Goal: Information Seeking & Learning: Learn about a topic

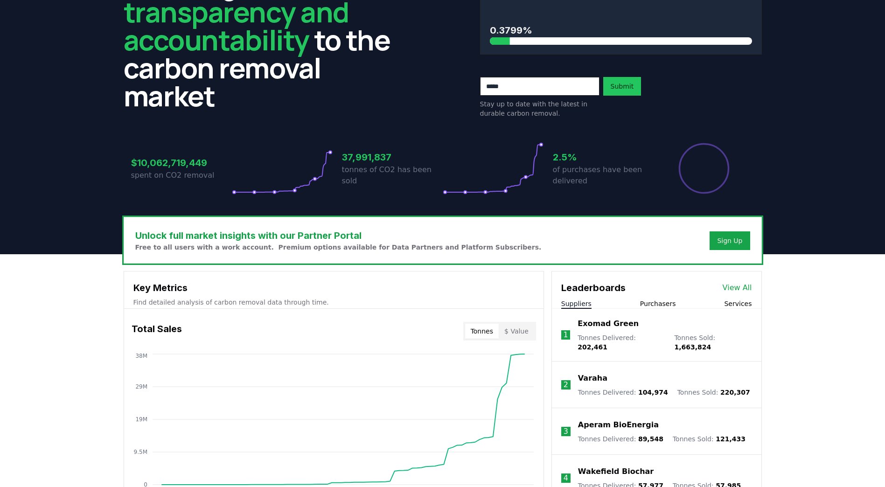
scroll to position [47, 0]
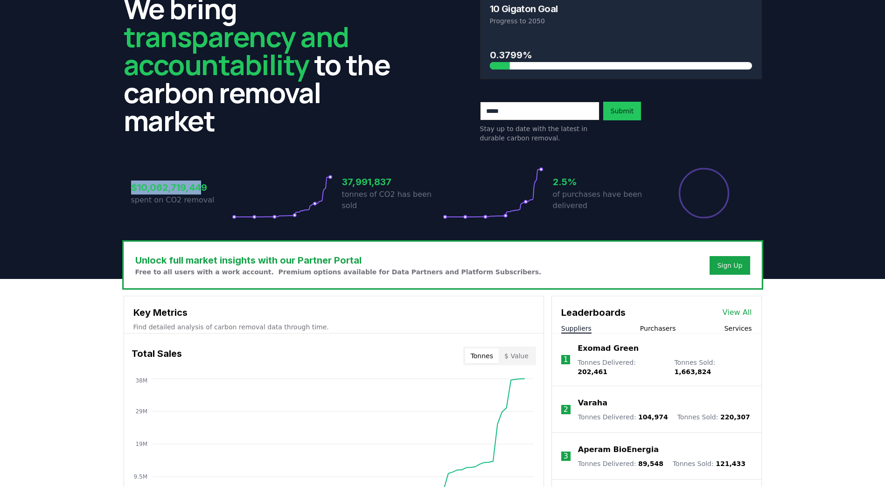
drag, startPoint x: 130, startPoint y: 185, endPoint x: 201, endPoint y: 188, distance: 71.0
click at [201, 188] on div "$10,062,719,449 spent on CO2 removal 37,991,837 tonnes of CO2 has been sold 2.5…" at bounding box center [443, 187] width 638 height 78
drag, startPoint x: 201, startPoint y: 188, endPoint x: 225, endPoint y: 191, distance: 24.1
click at [221, 191] on h3 "$10,062,719,449" at bounding box center [181, 188] width 101 height 14
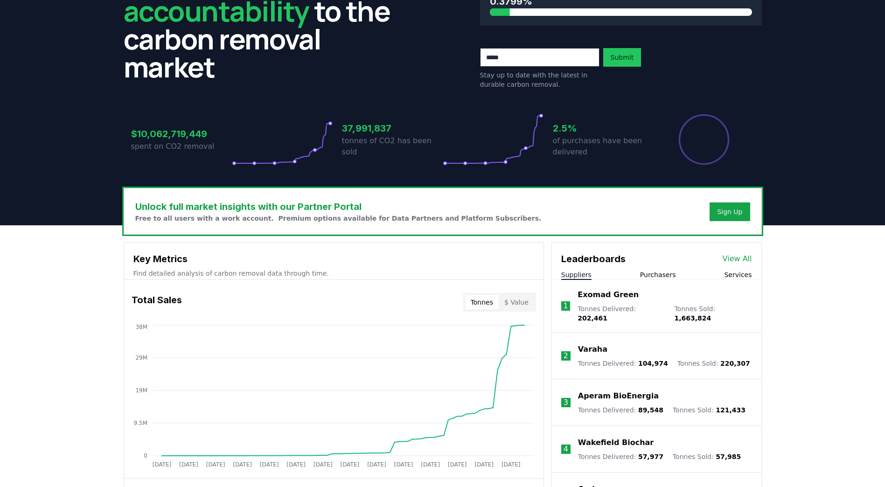
scroll to position [0, 0]
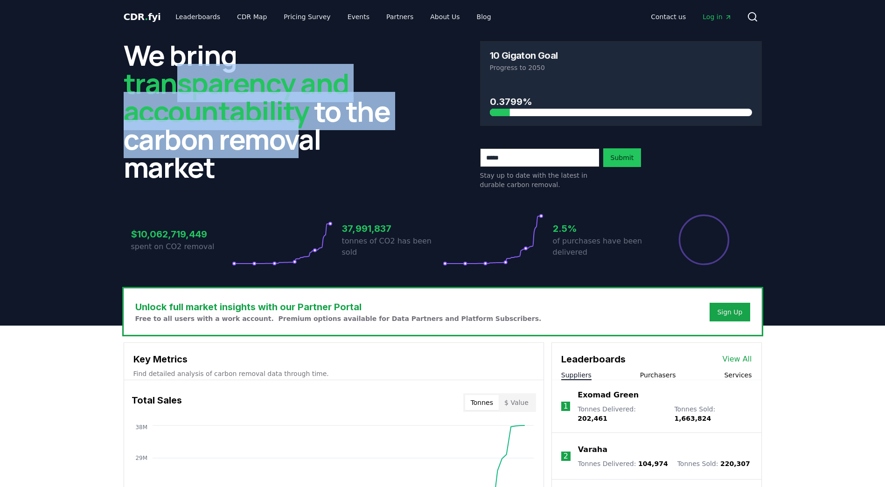
drag, startPoint x: 179, startPoint y: 96, endPoint x: 288, endPoint y: 143, distance: 118.1
click at [288, 143] on h2 "We bring transparency and accountability to the carbon removal market" at bounding box center [265, 111] width 282 height 140
drag, startPoint x: 288, startPoint y: 143, endPoint x: 186, endPoint y: 157, distance: 102.2
click at [186, 157] on h2 "We bring transparency and accountability to the carbon removal market" at bounding box center [265, 111] width 282 height 140
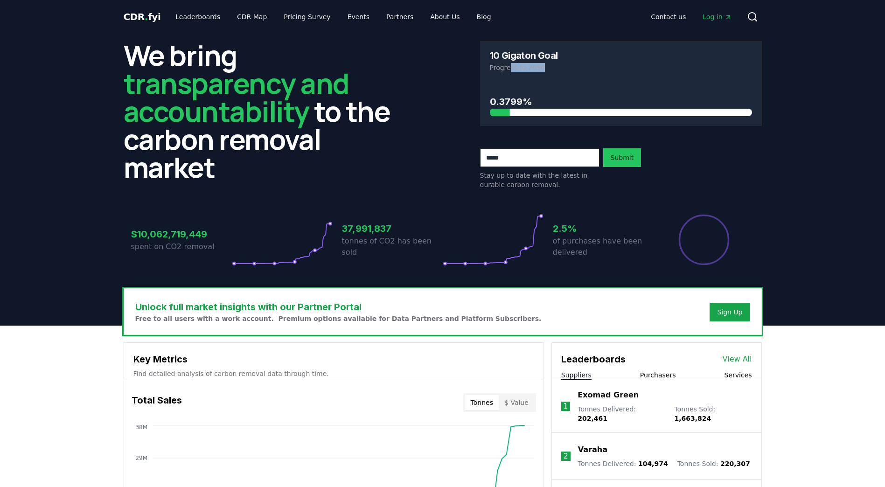
drag, startPoint x: 510, startPoint y: 64, endPoint x: 557, endPoint y: 71, distance: 47.7
click at [557, 71] on p "Progress to 2050" at bounding box center [621, 67] width 262 height 9
click at [450, 133] on div "We bring transparency and accountability to the carbon removal market 10 Gigato…" at bounding box center [443, 115] width 638 height 148
drag, startPoint x: 153, startPoint y: 233, endPoint x: 214, endPoint y: 233, distance: 61.6
click at [214, 233] on h3 "$10,062,719,449" at bounding box center [181, 234] width 101 height 14
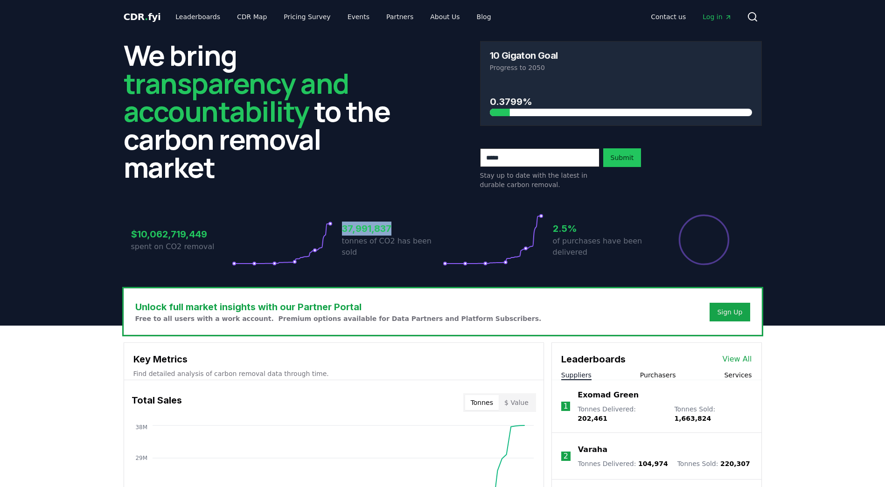
drag, startPoint x: 340, startPoint y: 232, endPoint x: 400, endPoint y: 236, distance: 59.9
click at [400, 236] on div "$10,062,719,449 spent on CO2 removal 37,991,837 tonnes of CO2 has been sold 2.5…" at bounding box center [443, 240] width 624 height 52
click at [191, 301] on h3 "Unlock full market insights with our Partner Portal" at bounding box center [338, 307] width 407 height 14
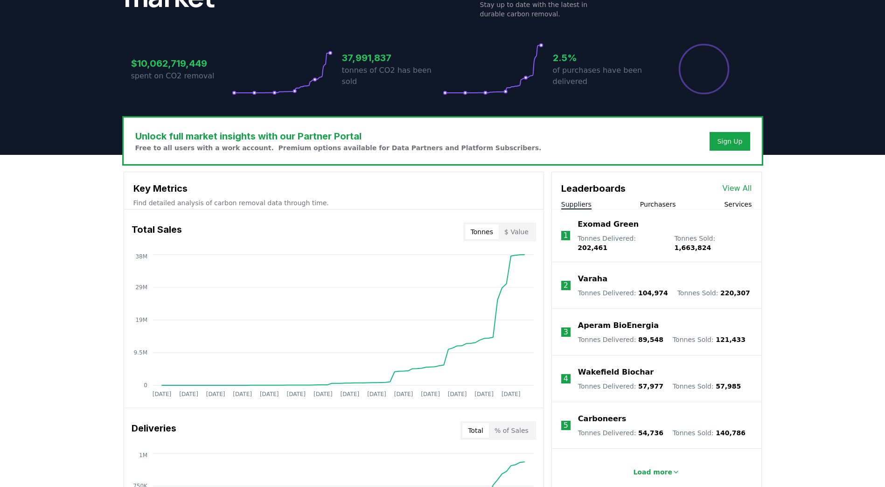
scroll to position [187, 0]
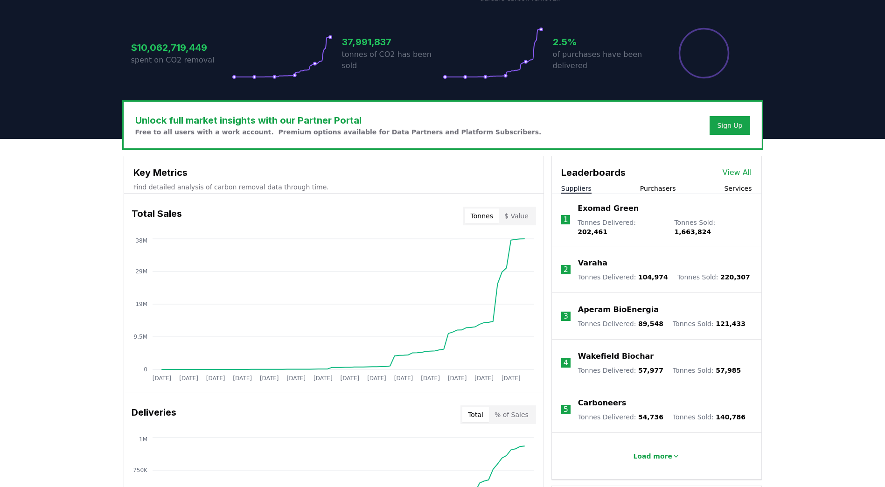
click at [526, 210] on button "$ Value" at bounding box center [516, 216] width 35 height 15
click at [483, 215] on button "Tonnes" at bounding box center [482, 216] width 34 height 15
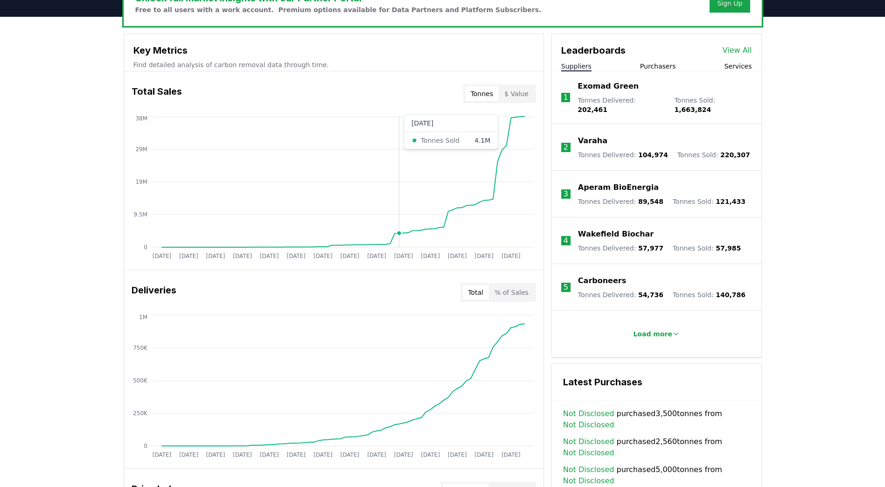
scroll to position [327, 0]
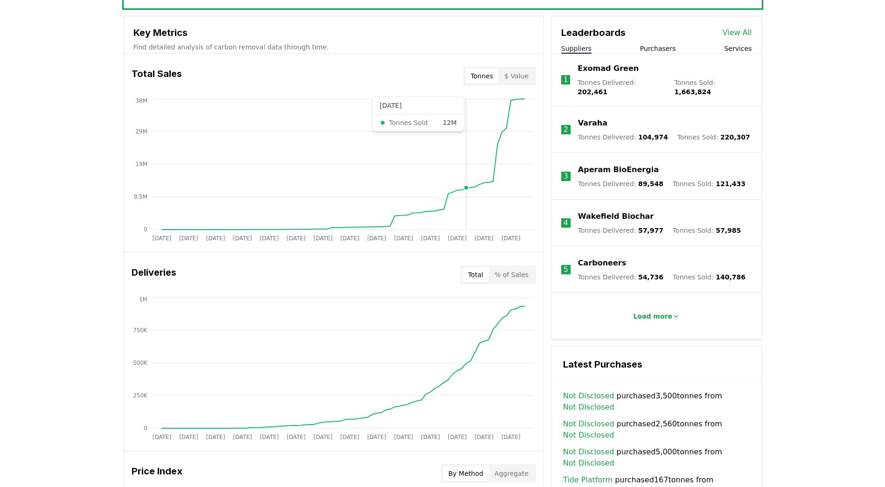
click at [466, 188] on circle at bounding box center [466, 188] width 5 height 5
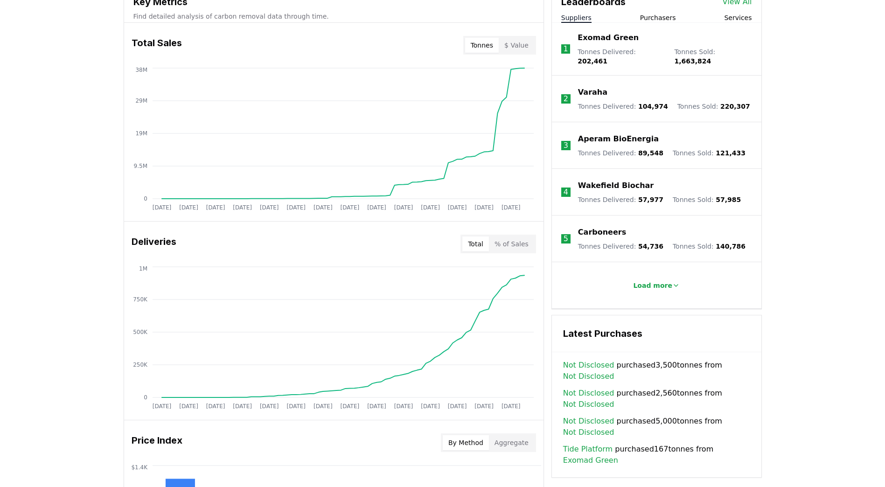
scroll to position [373, 0]
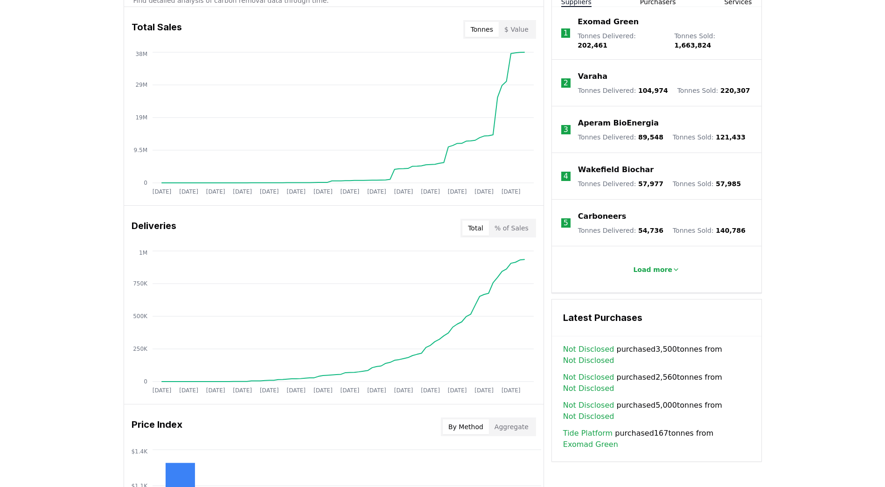
click at [513, 231] on button "% of Sales" at bounding box center [511, 228] width 45 height 15
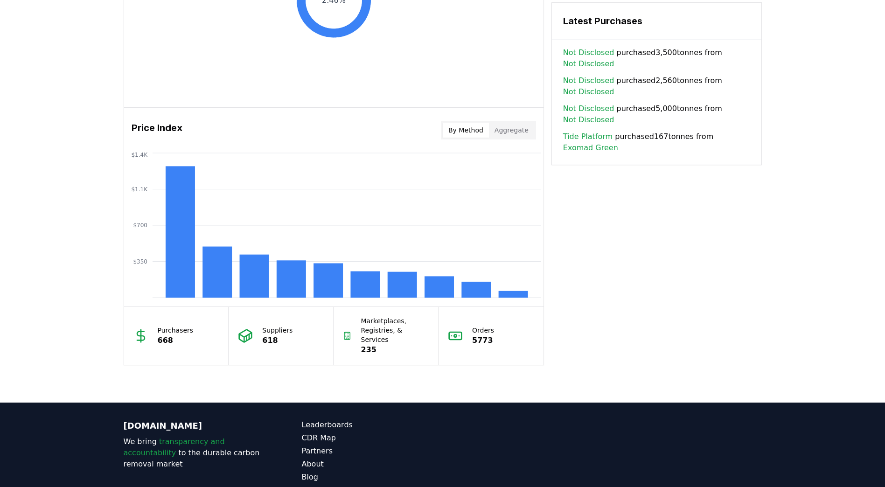
scroll to position [700, 0]
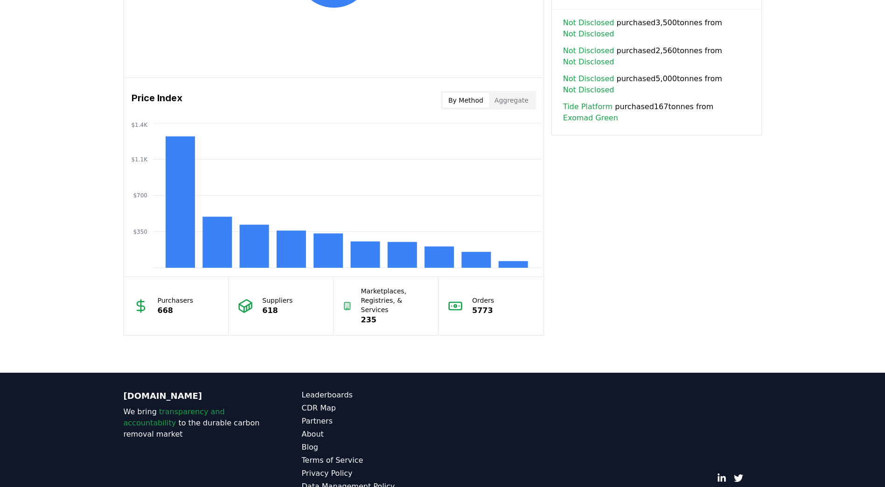
click at [268, 300] on p "Suppliers" at bounding box center [277, 300] width 30 height 9
drag, startPoint x: 263, startPoint y: 303, endPoint x: 296, endPoint y: 304, distance: 33.2
click at [296, 304] on div "Suppliers 618" at bounding box center [281, 306] width 105 height 58
drag, startPoint x: 296, startPoint y: 304, endPoint x: 181, endPoint y: 309, distance: 114.9
click at [219, 309] on div "Purchasers 668" at bounding box center [176, 306] width 105 height 58
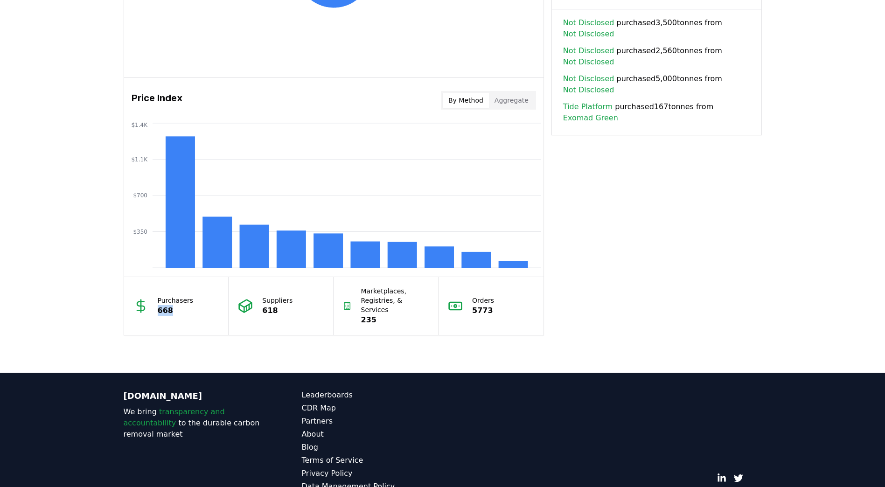
drag, startPoint x: 156, startPoint y: 309, endPoint x: 172, endPoint y: 310, distance: 16.4
click at [172, 310] on div "Purchasers 668" at bounding box center [176, 306] width 105 height 58
click at [398, 315] on p "235" at bounding box center [395, 320] width 68 height 11
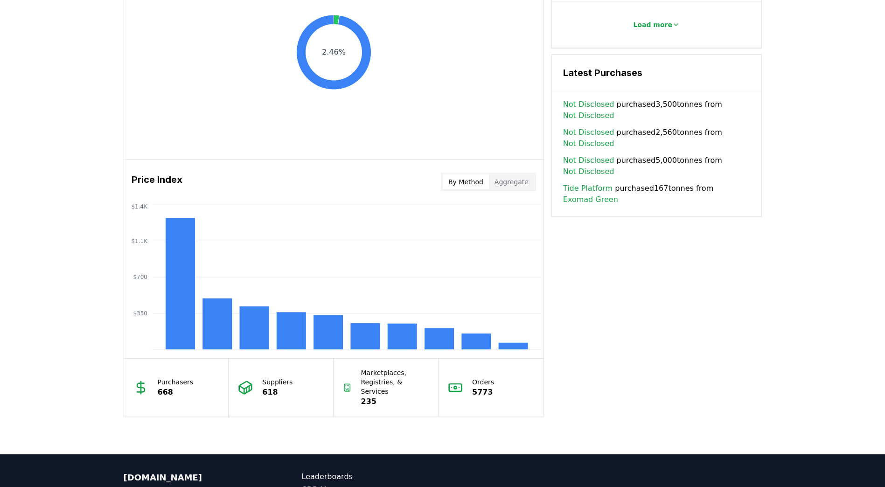
scroll to position [446, 0]
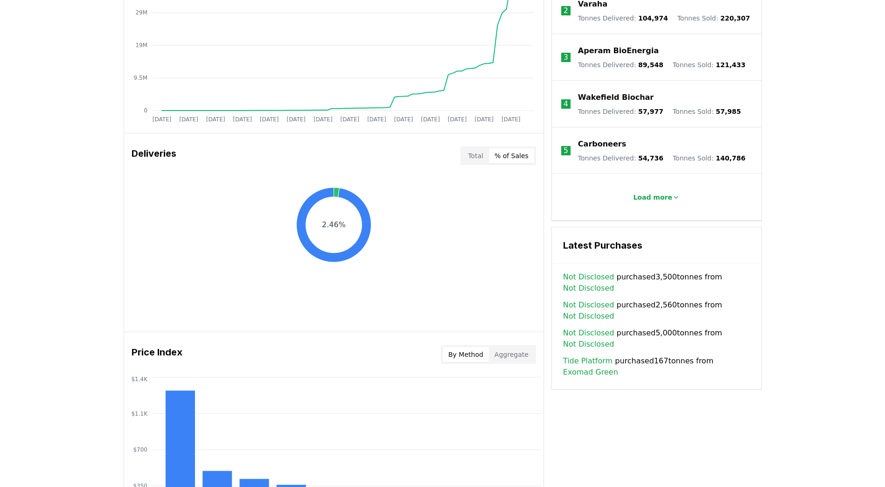
click at [606, 272] on link "Not Disclosed" at bounding box center [588, 277] width 51 height 11
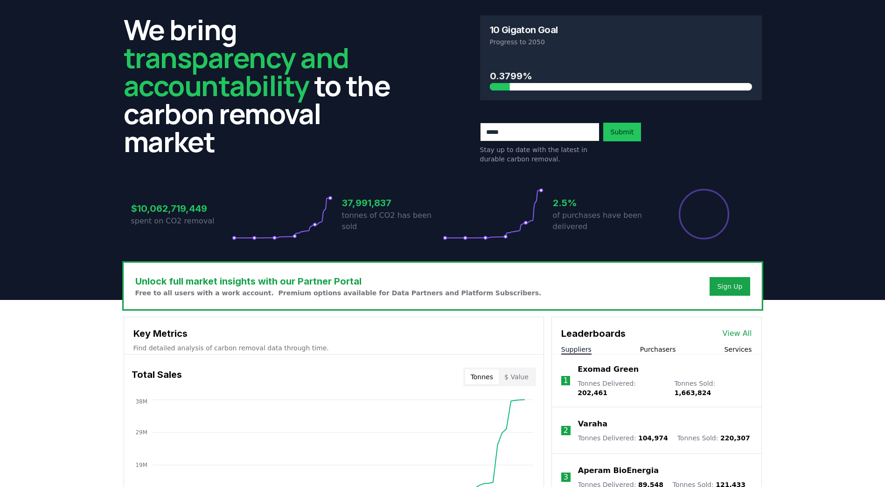
scroll to position [0, 0]
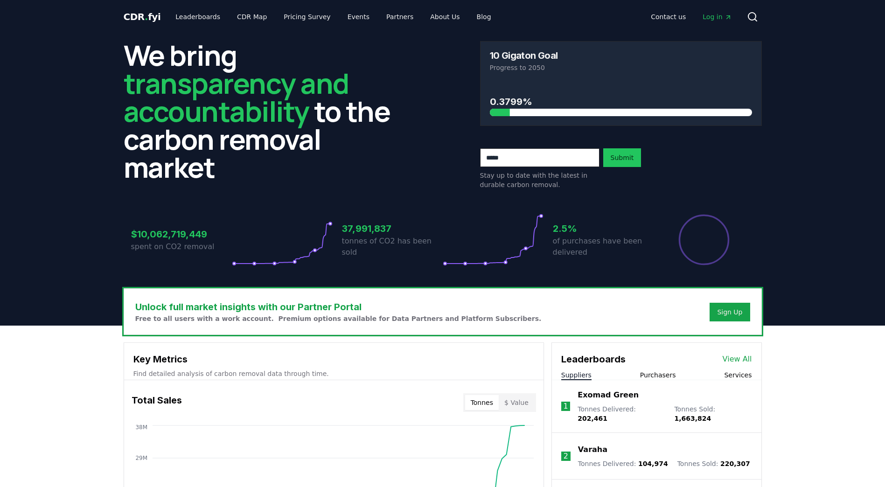
click at [733, 311] on div "Sign Up" at bounding box center [729, 312] width 25 height 9
click at [187, 18] on link "Leaderboards" at bounding box center [198, 16] width 60 height 17
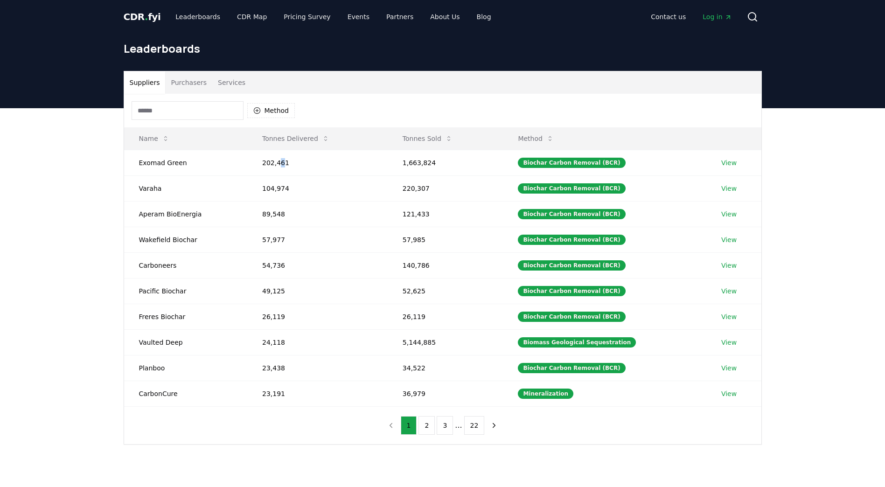
click at [279, 164] on td "202,461" at bounding box center [317, 163] width 140 height 26
drag, startPoint x: 279, startPoint y: 164, endPoint x: 403, endPoint y: 110, distance: 134.8
click at [403, 110] on div "Method" at bounding box center [443, 111] width 638 height 34
click at [291, 137] on button "Tonnes Delivered" at bounding box center [296, 138] width 82 height 19
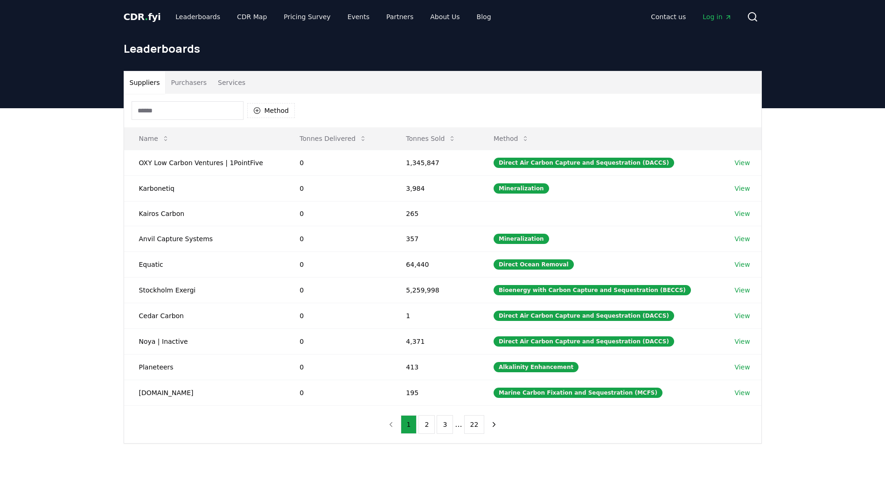
click at [333, 140] on button "Tonnes Delivered" at bounding box center [333, 138] width 82 height 19
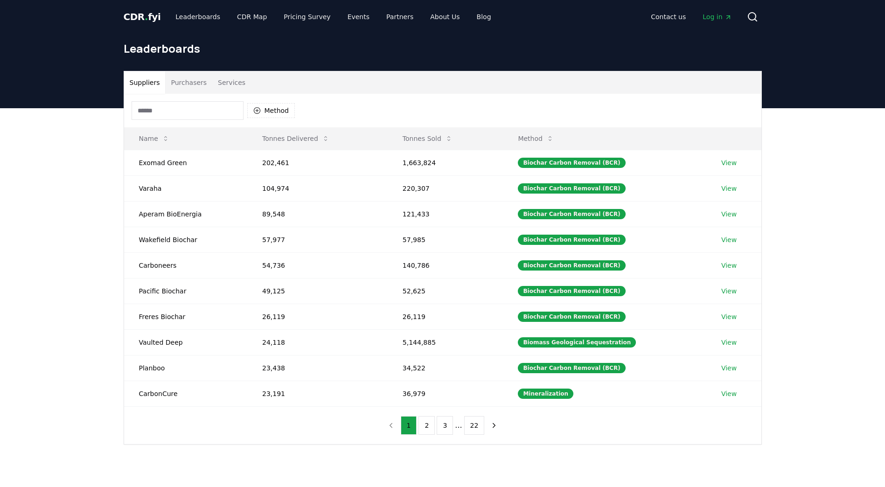
click at [143, 140] on button "Name" at bounding box center [154, 138] width 45 height 19
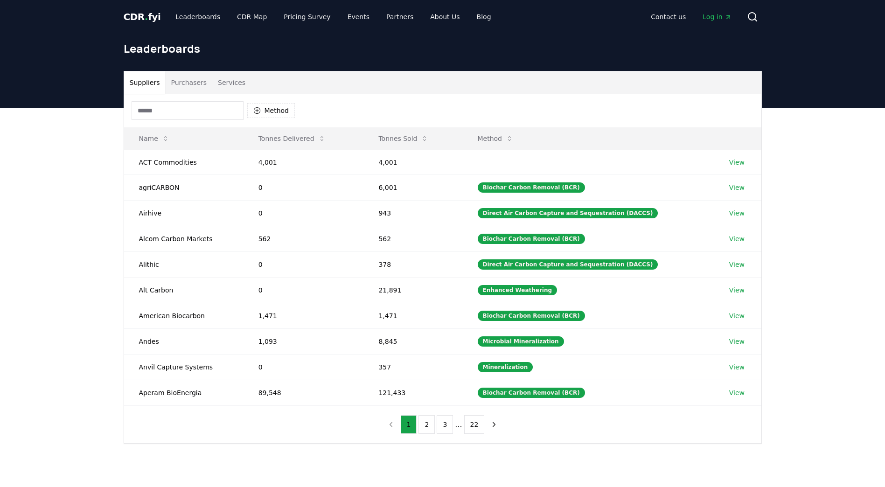
click at [143, 140] on button "Name" at bounding box center [154, 138] width 45 height 19
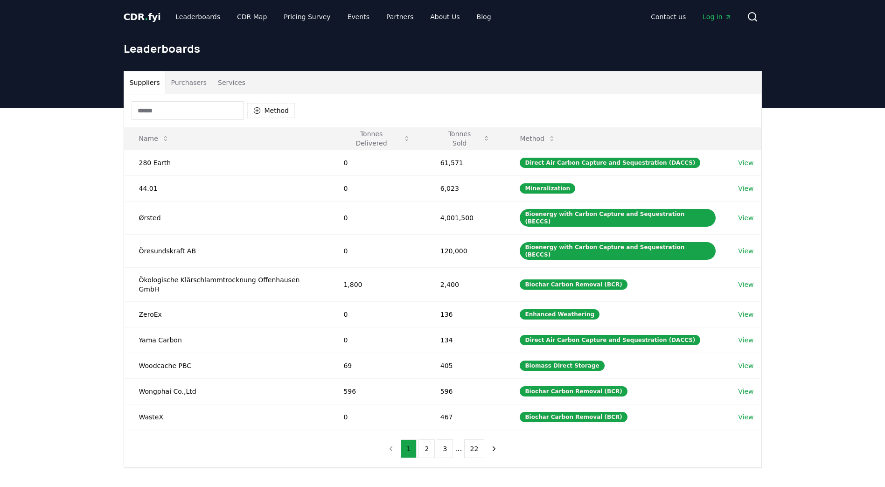
click at [372, 138] on button "Tonnes Delivered" at bounding box center [377, 138] width 82 height 19
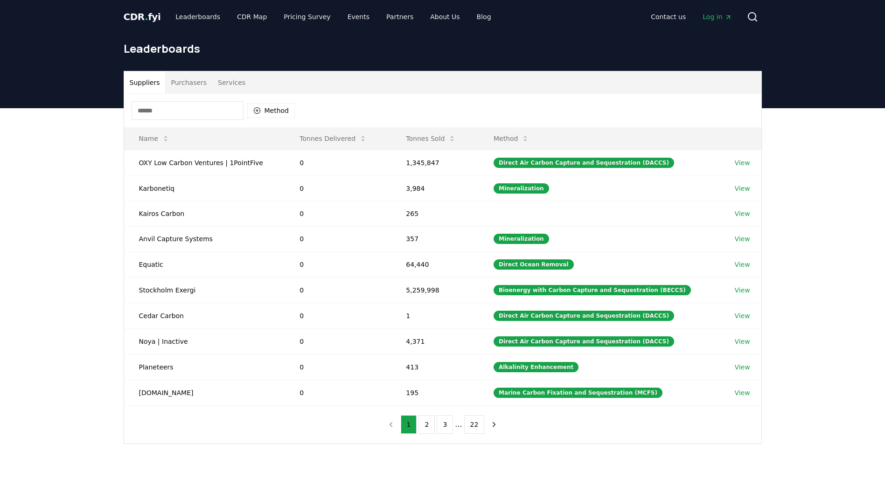
click at [319, 138] on button "Tonnes Delivered" at bounding box center [333, 138] width 82 height 19
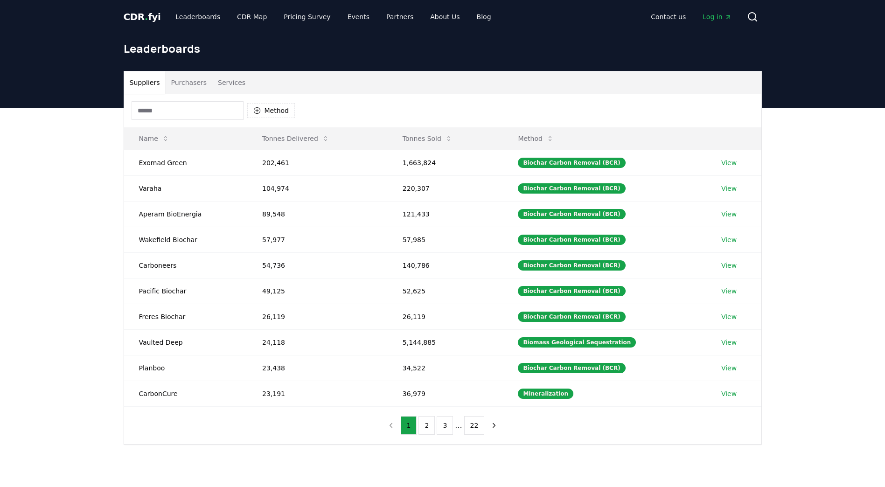
click at [722, 161] on link "View" at bounding box center [729, 162] width 15 height 9
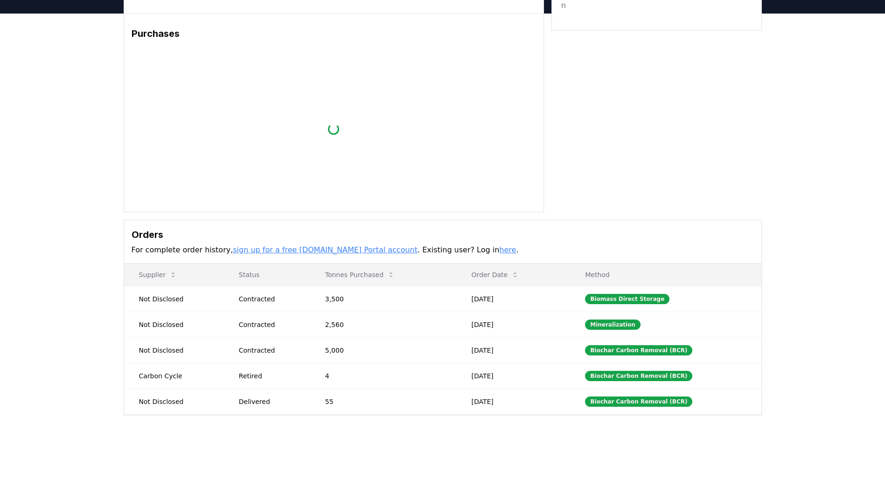
scroll to position [187, 0]
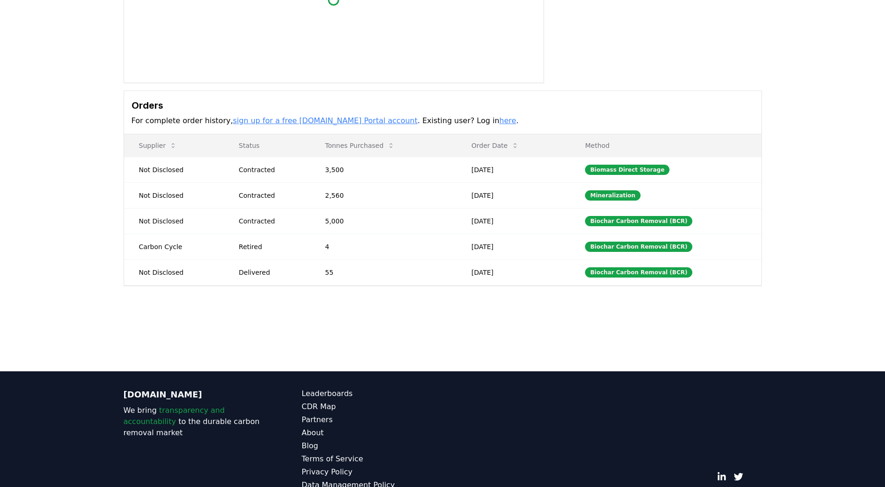
drag, startPoint x: 473, startPoint y: 170, endPoint x: 531, endPoint y: 170, distance: 57.9
click at [531, 170] on td "Oct 07, 2025" at bounding box center [513, 170] width 114 height 26
drag, startPoint x: 531, startPoint y: 170, endPoint x: 497, endPoint y: 172, distance: 34.2
click at [497, 172] on td "Oct 07, 2025" at bounding box center [513, 170] width 114 height 26
click at [599, 171] on div "Biomass Direct Storage" at bounding box center [627, 170] width 84 height 10
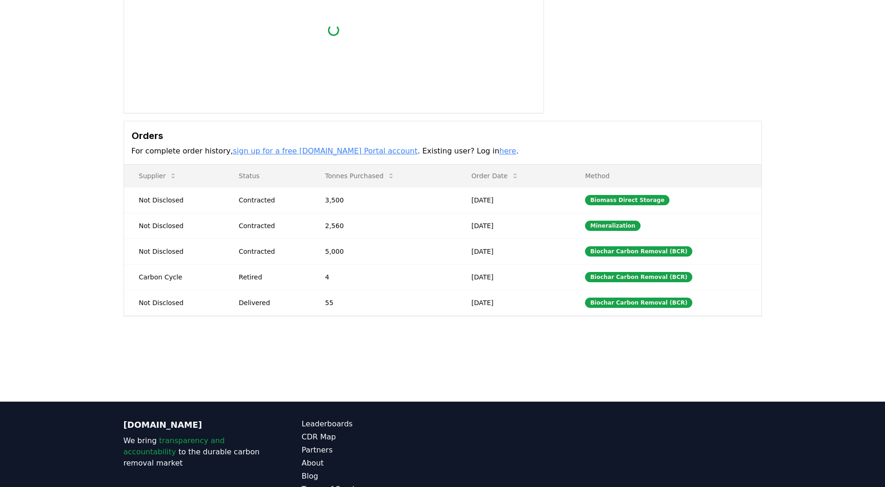
scroll to position [140, 0]
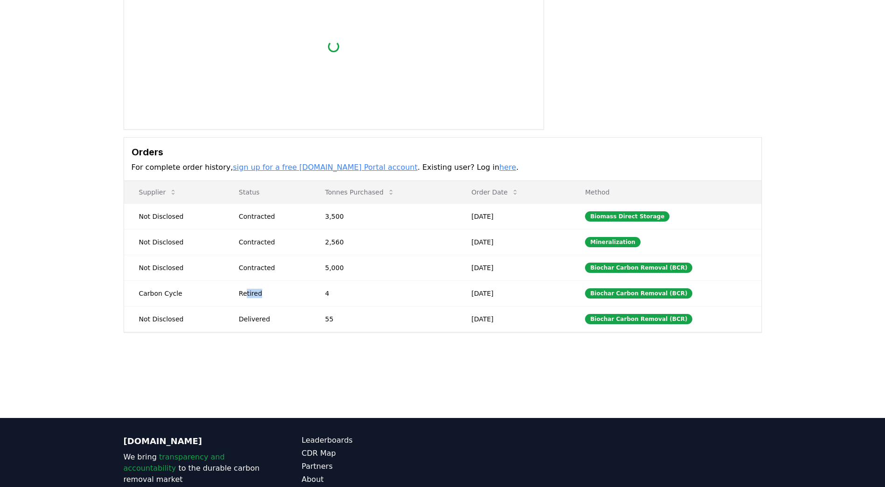
drag, startPoint x: 250, startPoint y: 295, endPoint x: 279, endPoint y: 296, distance: 29.0
click at [279, 296] on div "Retired" at bounding box center [271, 293] width 64 height 9
drag, startPoint x: 279, startPoint y: 296, endPoint x: 459, endPoint y: 275, distance: 181.4
click at [453, 297] on td "4" at bounding box center [383, 294] width 147 height 26
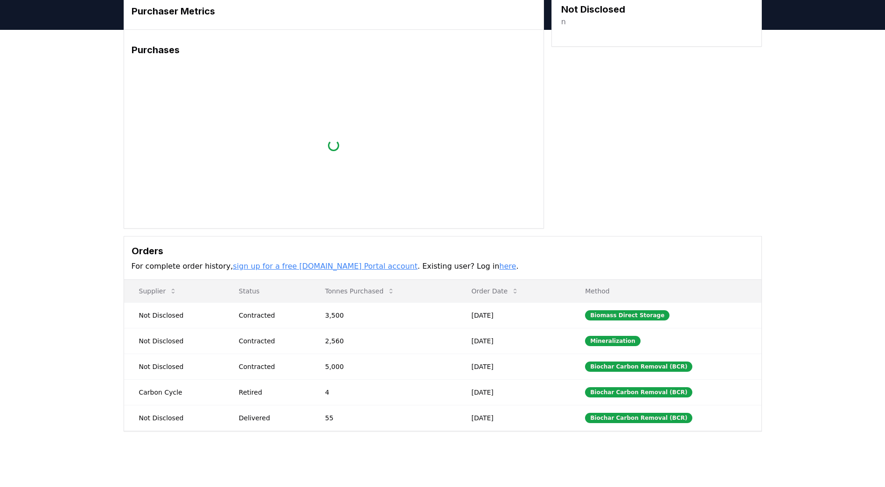
scroll to position [0, 0]
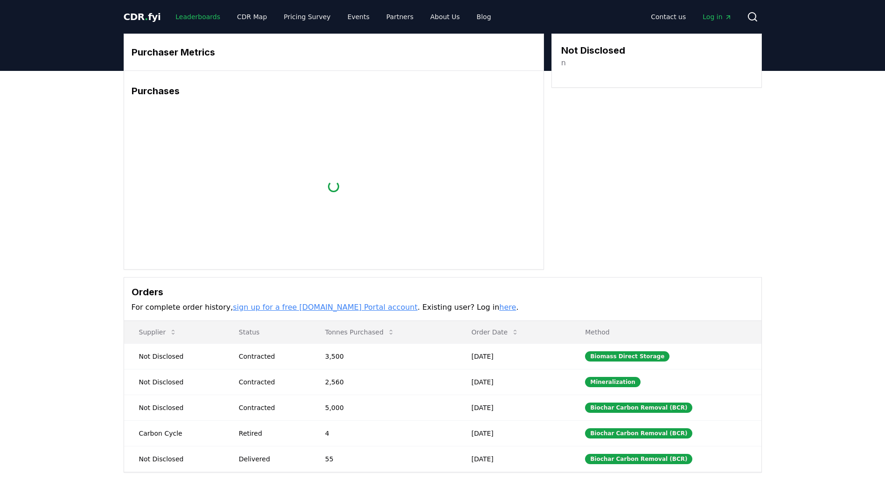
click at [179, 14] on link "Leaderboards" at bounding box center [198, 16] width 60 height 17
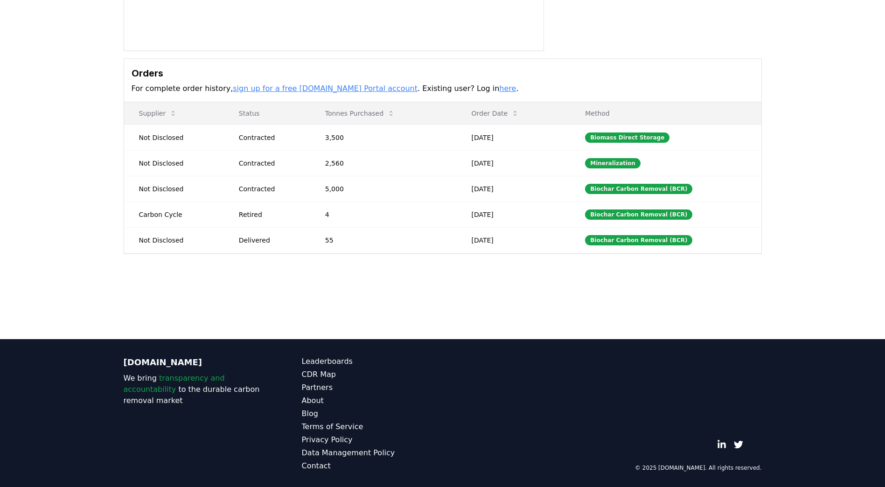
scroll to position [220, 0]
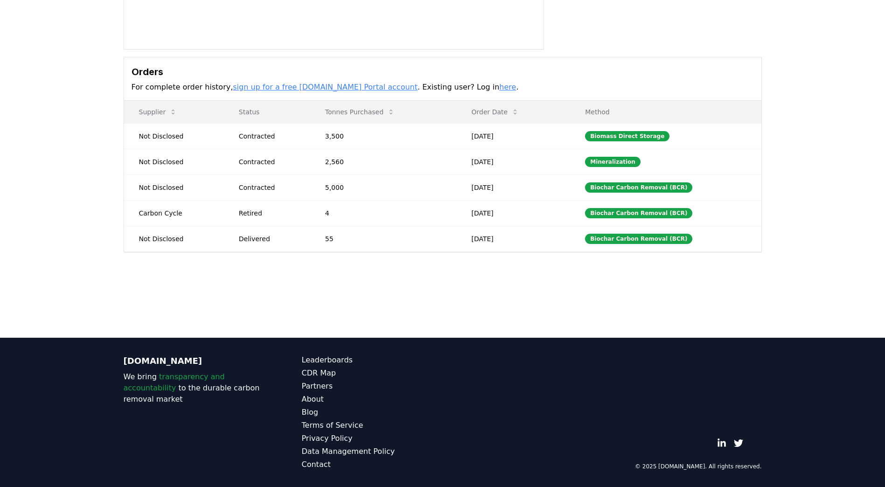
click at [132, 287] on div "Purchaser Metrics Purchases Loading... Not Disclosed n Orders For complete orde…" at bounding box center [442, 70] width 885 height 439
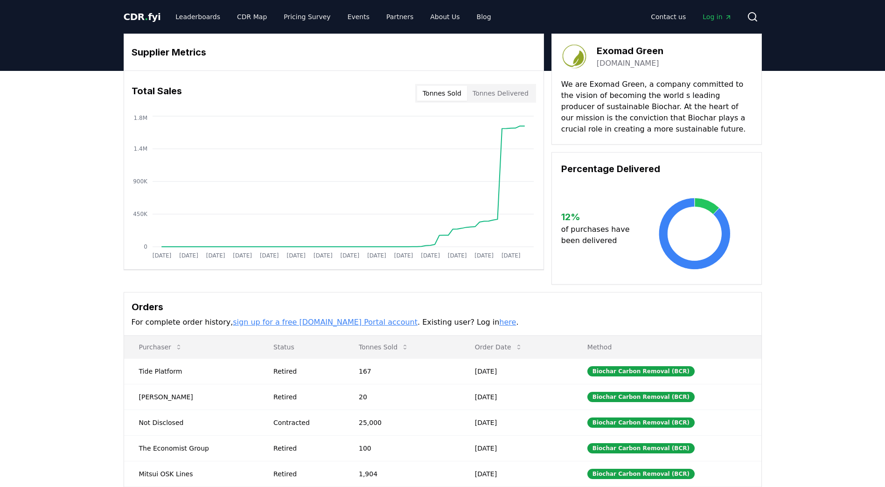
drag, startPoint x: 593, startPoint y: 94, endPoint x: 671, endPoint y: 106, distance: 78.9
drag, startPoint x: 581, startPoint y: 106, endPoint x: 650, endPoint y: 130, distance: 72.9
click at [650, 130] on p "We are Exomad Green, a company committed to the vision of becoming the world s …" at bounding box center [656, 107] width 191 height 56
drag, startPoint x: 650, startPoint y: 130, endPoint x: 610, endPoint y: 121, distance: 41.1
click at [610, 121] on p "We are Exomad Green, a company committed to the vision of becoming the world s …" at bounding box center [656, 107] width 191 height 56
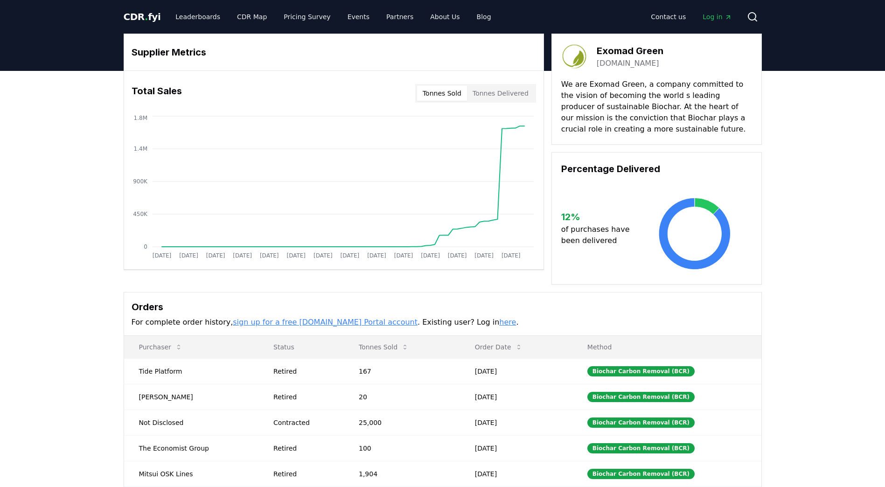
click at [509, 97] on button "Tonnes Delivered" at bounding box center [500, 93] width 67 height 15
click at [445, 97] on button "Tonnes Sold" at bounding box center [442, 93] width 50 height 15
drag, startPoint x: 566, startPoint y: 214, endPoint x: 604, endPoint y: 235, distance: 43.4
click at [604, 235] on div "12 % of purchases have been delivered" at bounding box center [599, 228] width 76 height 36
drag, startPoint x: 604, startPoint y: 235, endPoint x: 568, endPoint y: 250, distance: 39.5
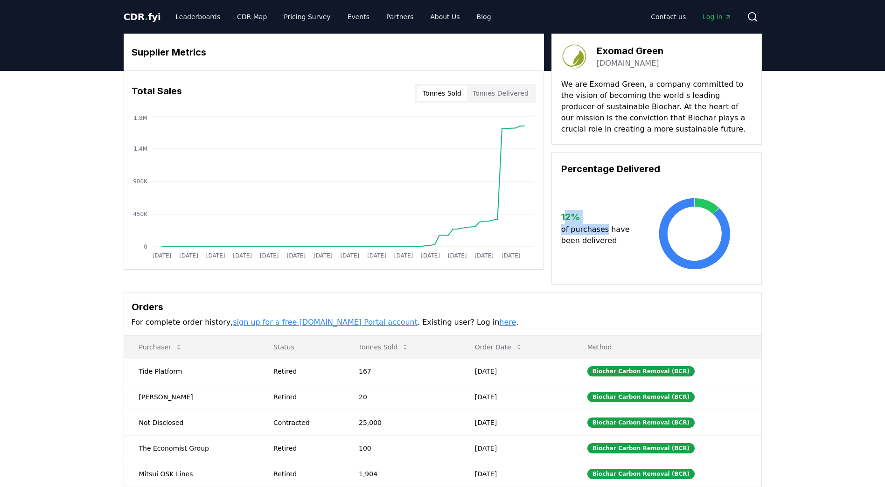
click at [573, 250] on div "12 % of purchases have been delivered" at bounding box center [656, 228] width 191 height 86
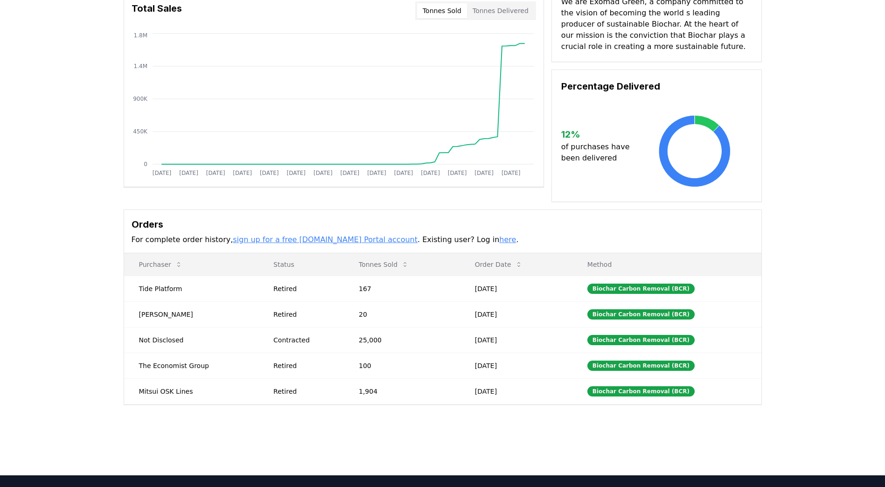
scroll to position [140, 0]
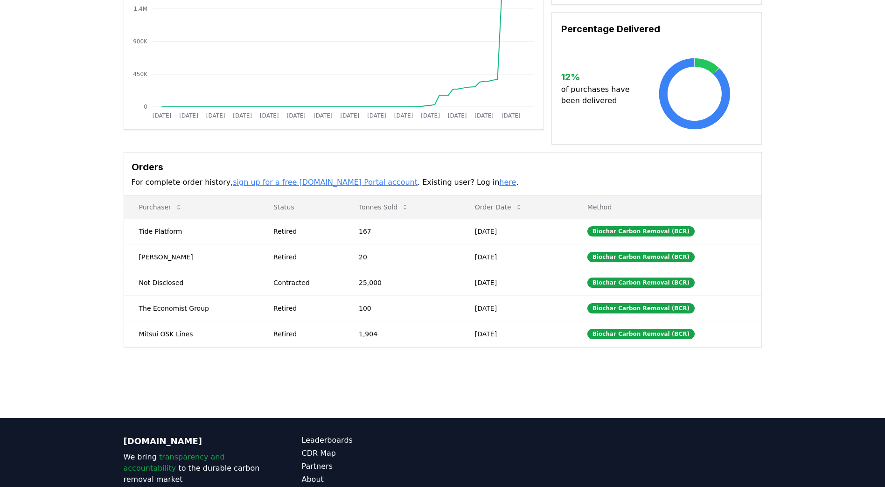
drag, startPoint x: 176, startPoint y: 164, endPoint x: 209, endPoint y: 176, distance: 35.3
click at [228, 170] on h3 "Orders" at bounding box center [443, 167] width 623 height 14
drag, startPoint x: 140, startPoint y: 230, endPoint x: 172, endPoint y: 230, distance: 31.7
click at [172, 230] on td "Tide Platform" at bounding box center [191, 231] width 135 height 26
drag, startPoint x: 377, startPoint y: 227, endPoint x: 414, endPoint y: 233, distance: 37.8
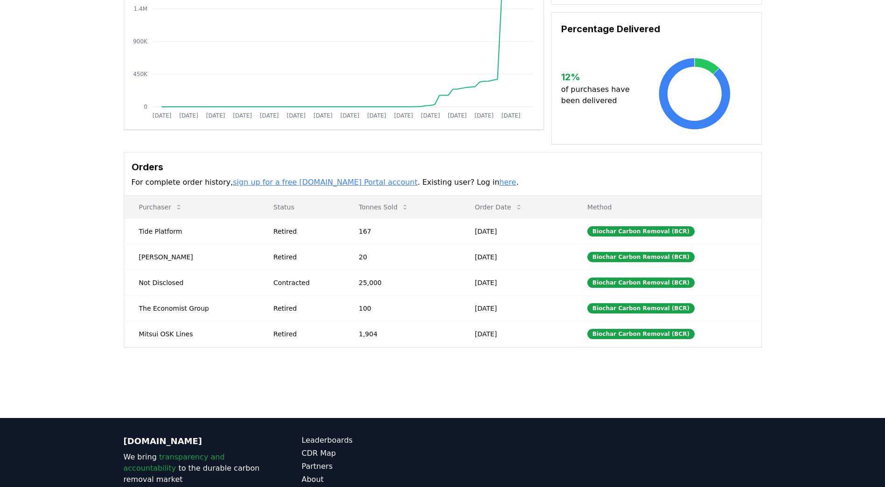
click at [414, 233] on td "167" at bounding box center [402, 231] width 116 height 26
drag, startPoint x: 137, startPoint y: 257, endPoint x: 217, endPoint y: 257, distance: 80.7
click at [217, 257] on td "Finavia Oyj" at bounding box center [191, 257] width 135 height 26
drag, startPoint x: 217, startPoint y: 257, endPoint x: 260, endPoint y: 282, distance: 49.4
click at [260, 282] on tr "Not Disclosed Contracted 25,000 Sep 30, 2025 Biochar Carbon Removal (BCR)" at bounding box center [443, 283] width 638 height 26
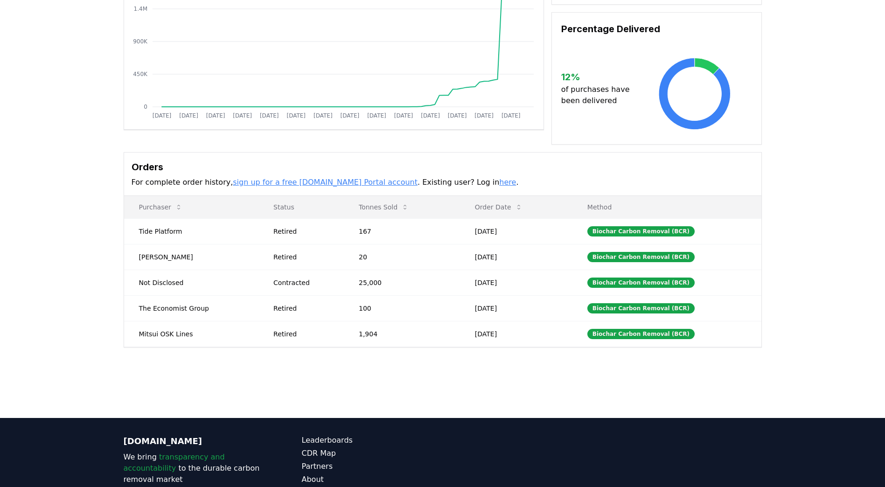
drag, startPoint x: 260, startPoint y: 282, endPoint x: 153, endPoint y: 307, distance: 110.3
click at [153, 307] on td "The Economist Group" at bounding box center [191, 308] width 135 height 26
click at [130, 307] on td "The Economist Group" at bounding box center [191, 308] width 135 height 26
drag, startPoint x: 140, startPoint y: 306, endPoint x: 217, endPoint y: 306, distance: 77.5
click at [217, 306] on td "The Economist Group" at bounding box center [191, 308] width 135 height 26
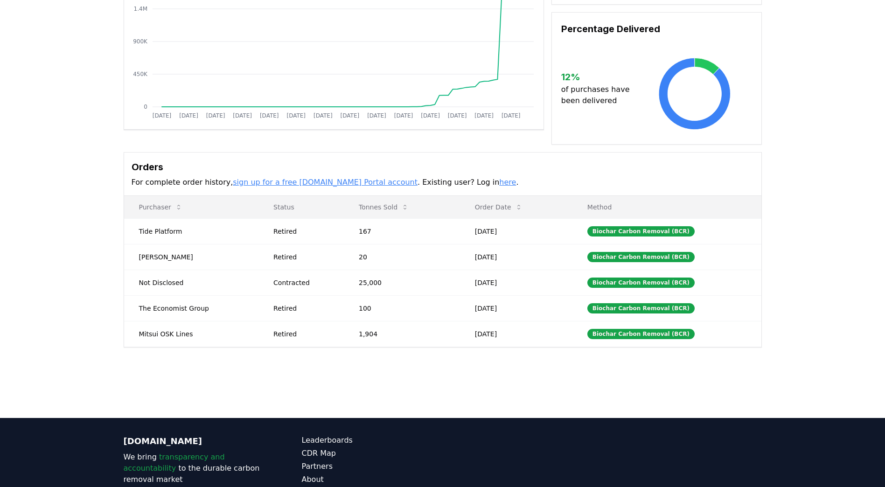
click at [347, 339] on td "1,904" at bounding box center [402, 334] width 116 height 26
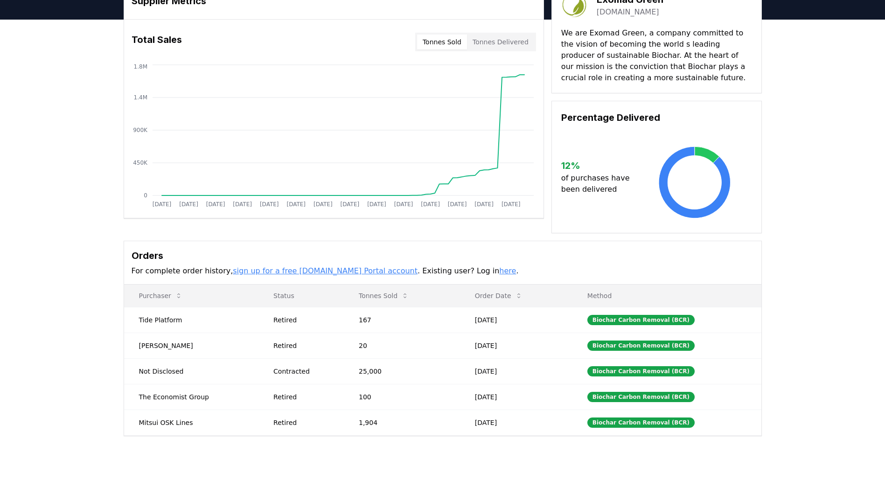
scroll to position [0, 0]
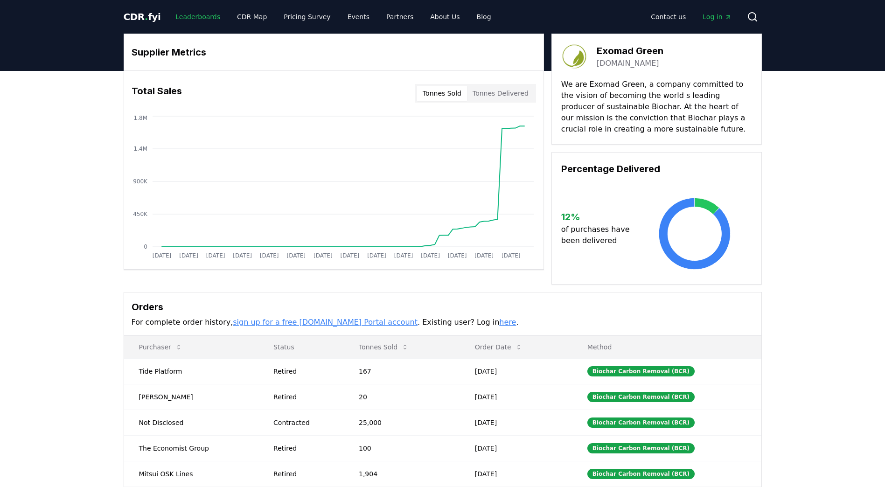
click at [202, 16] on link "Leaderboards" at bounding box center [198, 16] width 60 height 17
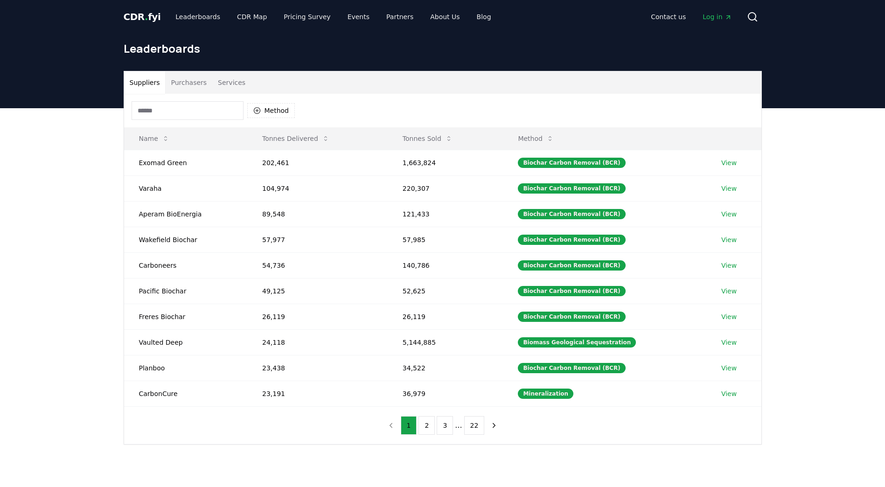
click at [428, 138] on button "Tonnes Sold" at bounding box center [427, 138] width 65 height 19
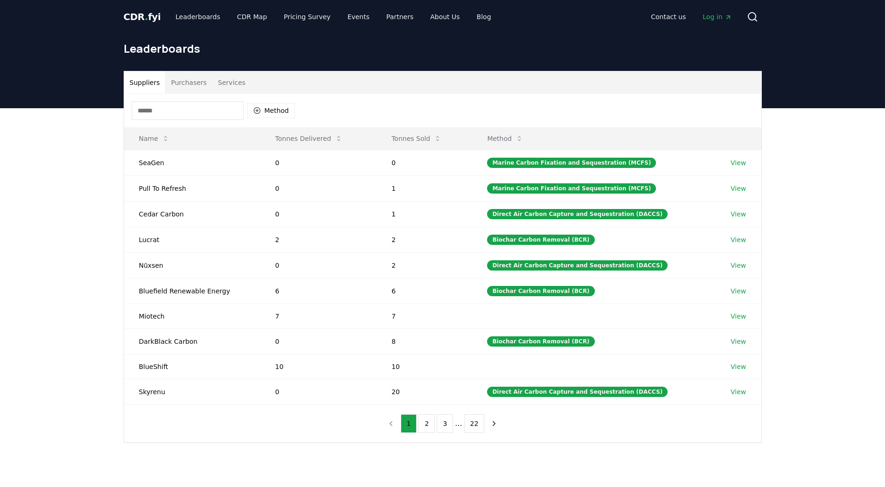
click at [419, 138] on button "Tonnes Sold" at bounding box center [416, 138] width 65 height 19
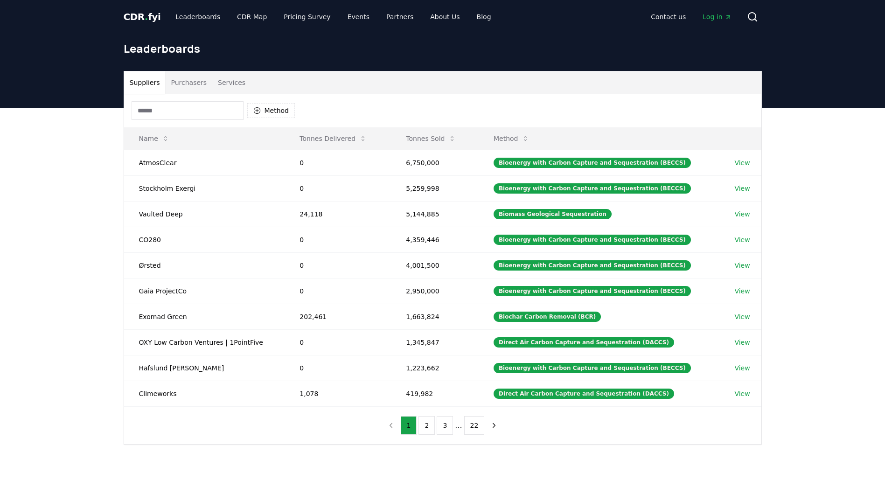
click at [341, 138] on button "Tonnes Delivered" at bounding box center [333, 138] width 82 height 19
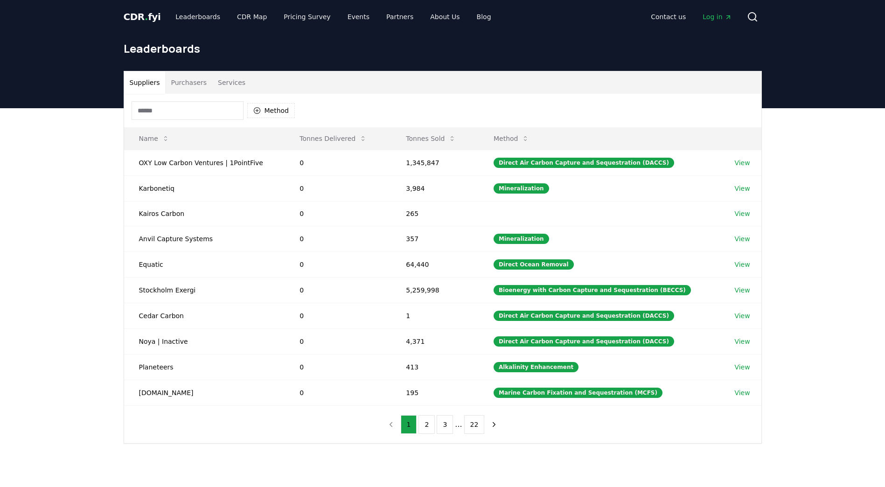
click at [340, 137] on button "Tonnes Delivered" at bounding box center [333, 138] width 82 height 19
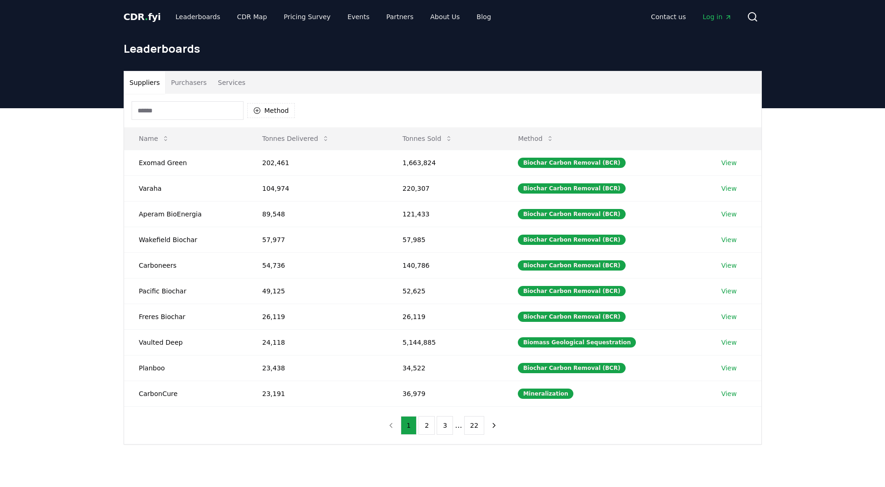
click at [432, 139] on button "Tonnes Sold" at bounding box center [427, 138] width 65 height 19
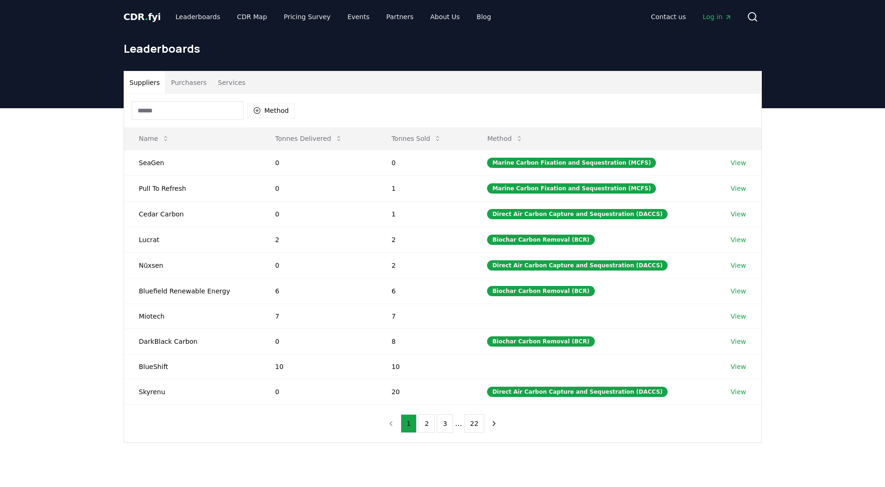
click at [432, 139] on button "Tonnes Sold" at bounding box center [416, 138] width 65 height 19
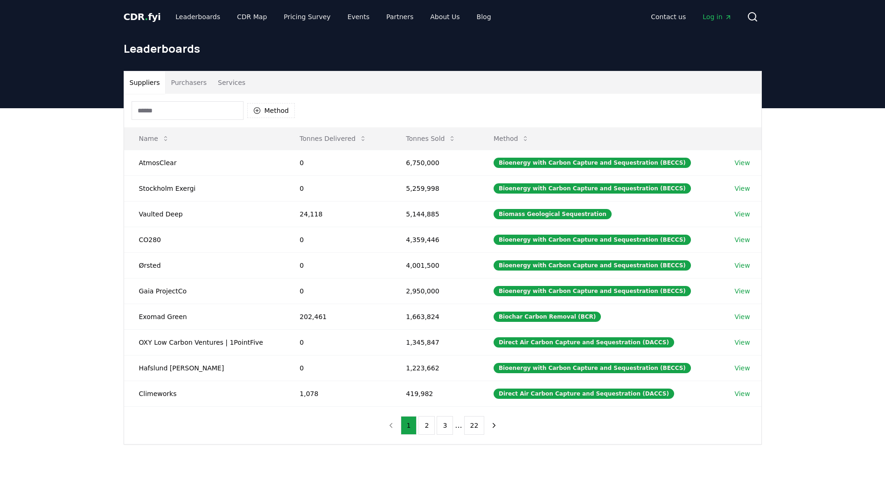
click at [432, 207] on td "5,144,885" at bounding box center [435, 214] width 88 height 26
click at [161, 161] on td "AtmosClear" at bounding box center [204, 163] width 161 height 26
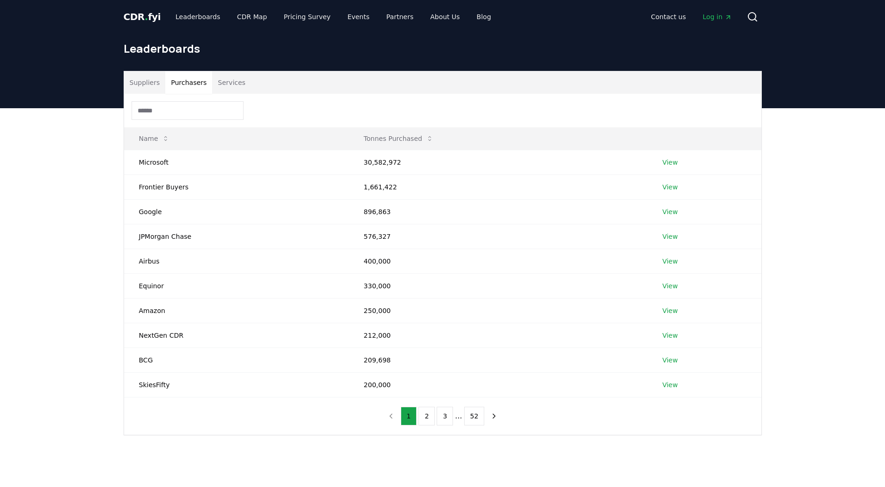
click at [178, 81] on button "Purchasers" at bounding box center [188, 82] width 47 height 22
click at [669, 162] on link "View" at bounding box center [670, 162] width 15 height 9
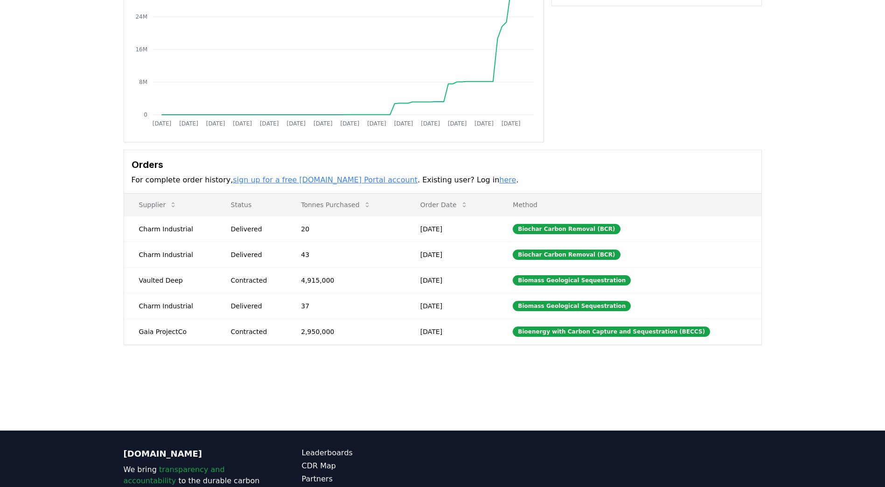
scroll to position [140, 0]
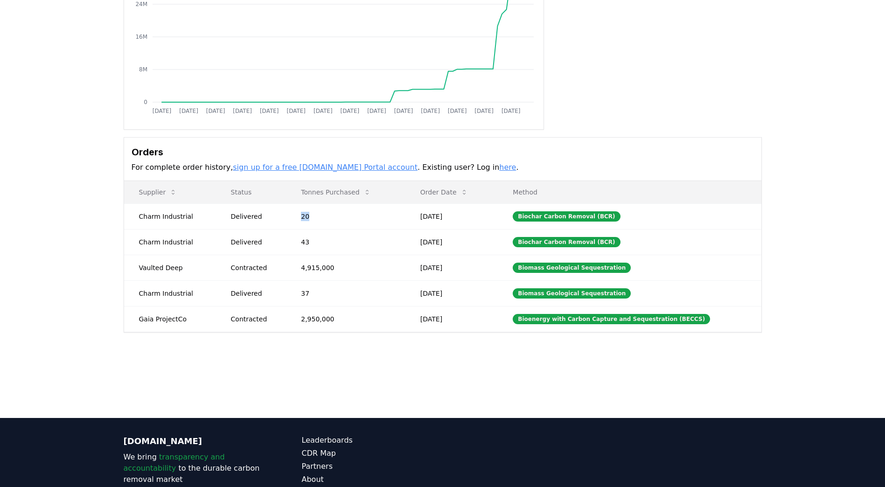
drag, startPoint x: 301, startPoint y: 216, endPoint x: 338, endPoint y: 216, distance: 36.9
click at [338, 216] on td "20" at bounding box center [345, 216] width 119 height 26
drag, startPoint x: 338, startPoint y: 216, endPoint x: 378, endPoint y: 215, distance: 40.1
click at [377, 215] on td "20" at bounding box center [345, 216] width 119 height 26
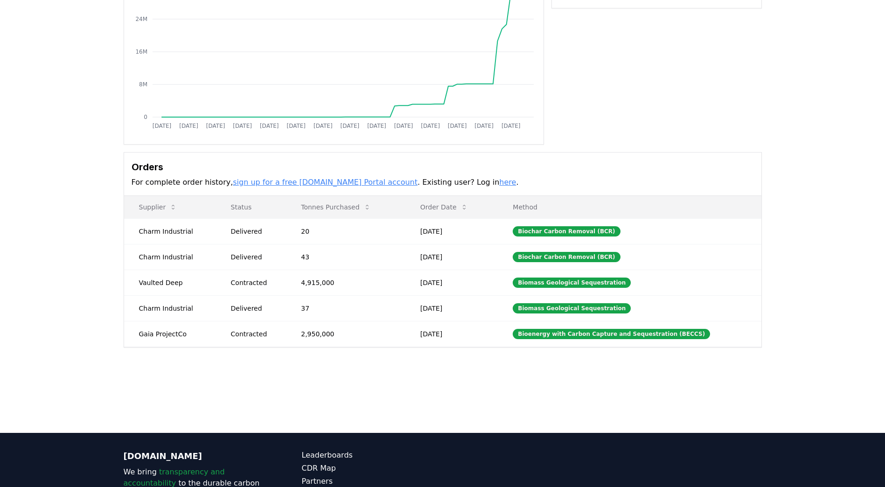
scroll to position [0, 0]
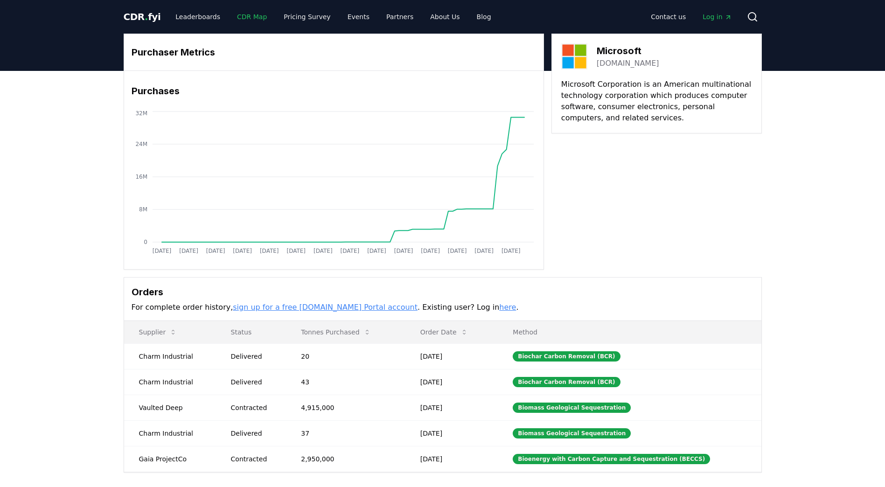
click at [242, 20] on link "CDR Map" at bounding box center [252, 16] width 45 height 17
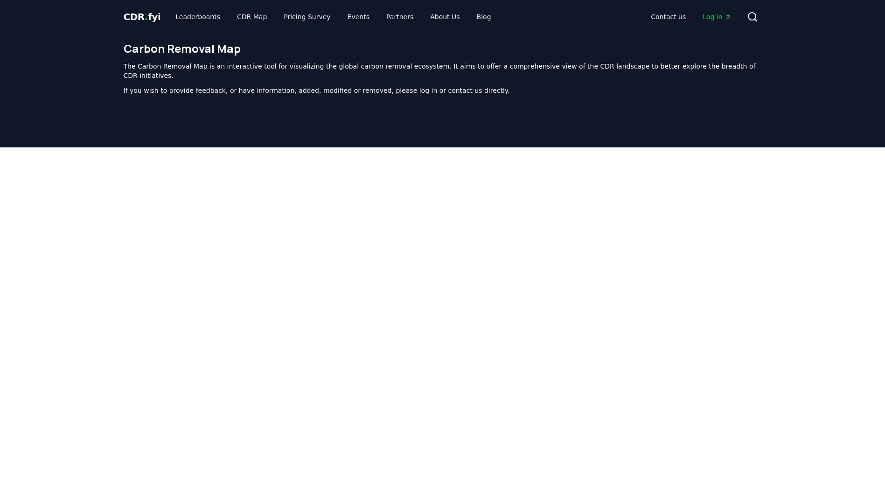
scroll to position [288, 0]
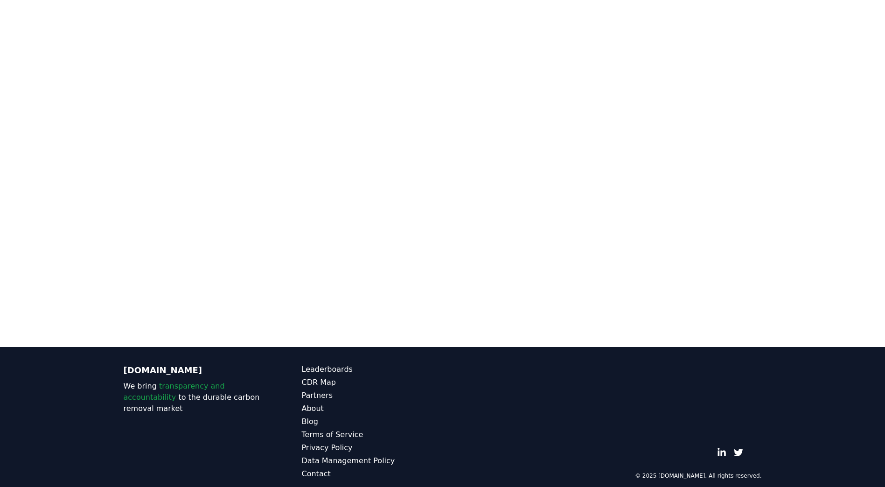
click at [102, 187] on div at bounding box center [442, 93] width 885 height 467
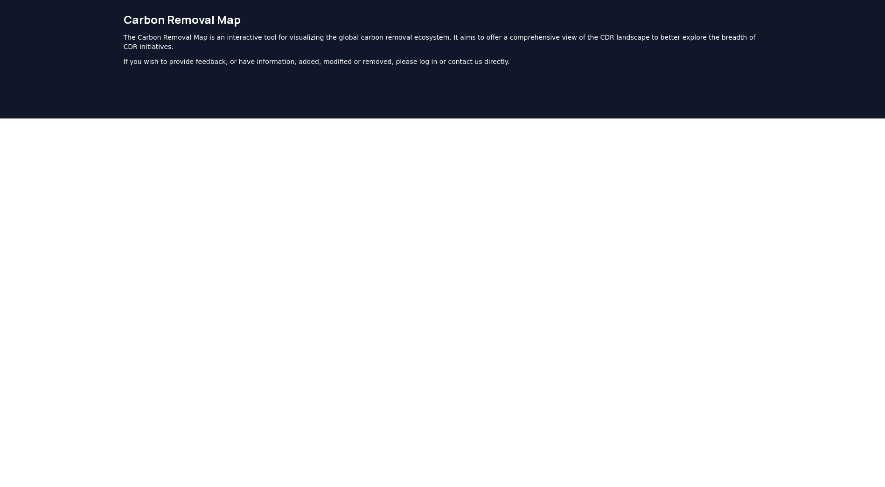
scroll to position [0, 0]
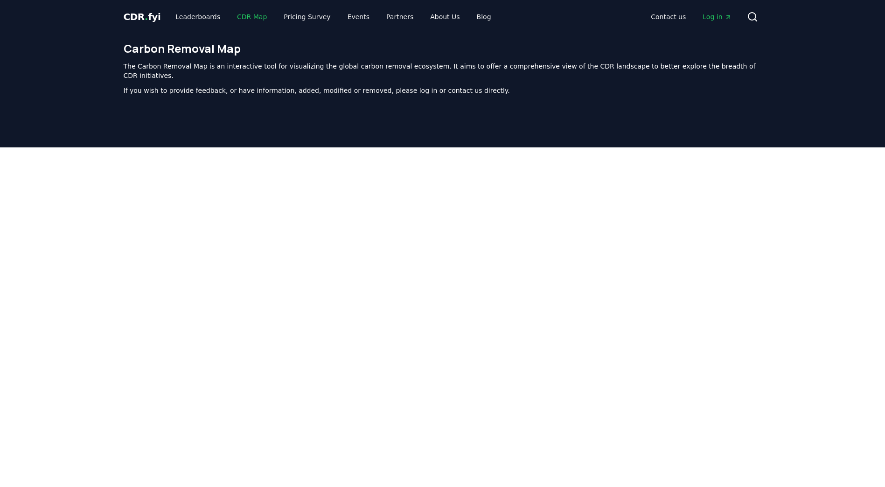
click at [236, 13] on link "CDR Map" at bounding box center [252, 16] width 45 height 17
click at [308, 16] on link "Pricing Survey" at bounding box center [307, 16] width 62 height 17
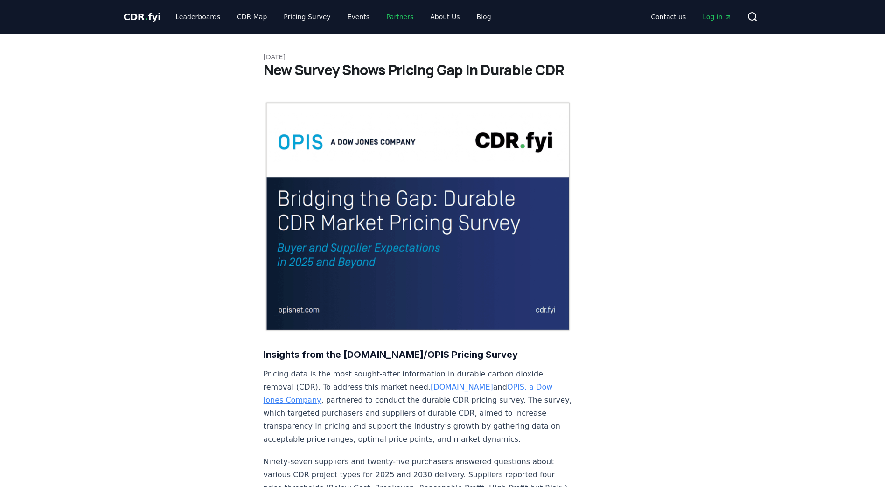
click at [392, 14] on link "Partners" at bounding box center [400, 16] width 42 height 17
